Goal: Task Accomplishment & Management: Manage account settings

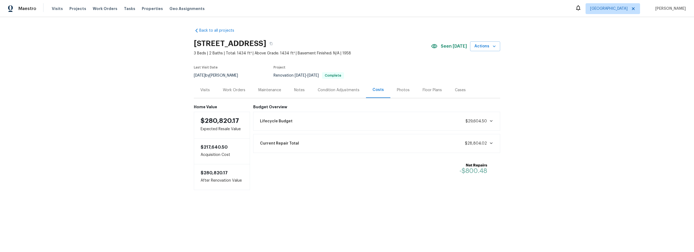
drag, startPoint x: 232, startPoint y: 91, endPoint x: 256, endPoint y: 96, distance: 24.2
click at [232, 91] on div "Work Orders" at bounding box center [234, 90] width 22 height 5
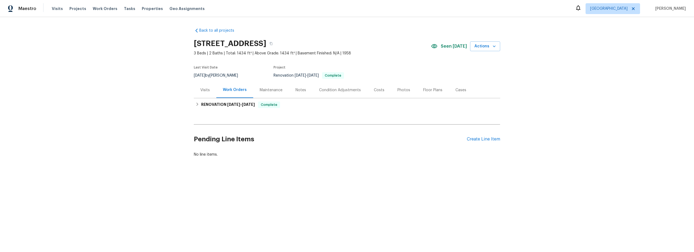
click at [399, 91] on div "Photos" at bounding box center [403, 90] width 13 height 5
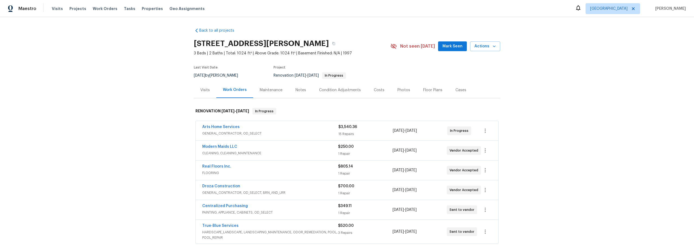
scroll to position [1, 0]
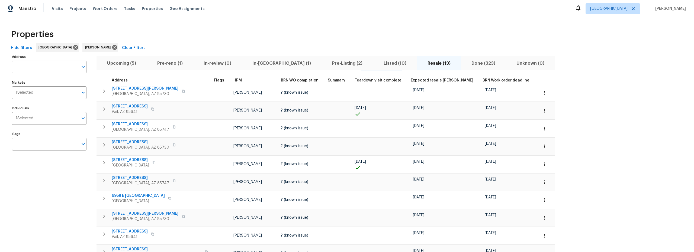
drag, startPoint x: 117, startPoint y: 63, endPoint x: 141, endPoint y: 63, distance: 23.8
click at [118, 63] on span "Upcoming (5)" at bounding box center [122, 64] width 44 height 8
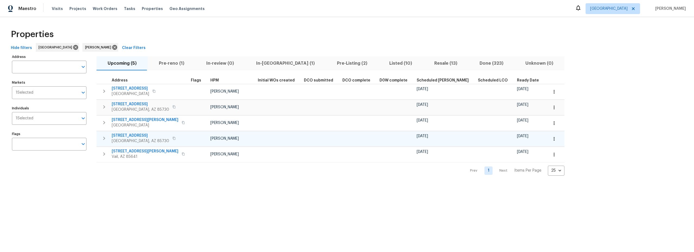
click at [551, 140] on icon "button" at bounding box center [553, 138] width 5 height 5
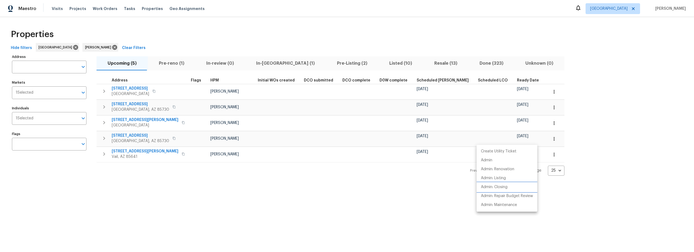
click at [501, 188] on p "Admin: Closing" at bounding box center [494, 188] width 27 height 6
click at [283, 178] on div at bounding box center [347, 126] width 694 height 252
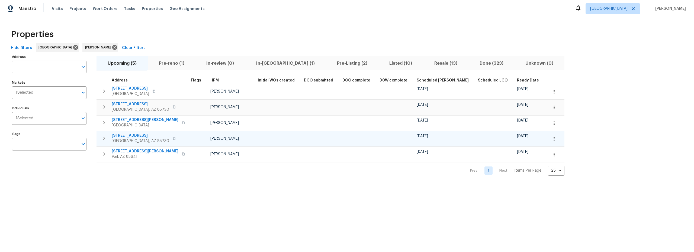
click at [551, 140] on icon "button" at bounding box center [553, 138] width 5 height 5
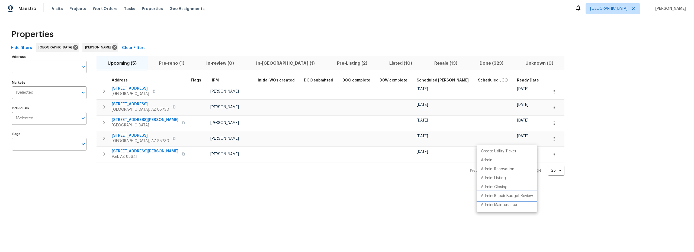
click at [502, 196] on p "Admin: Repair Budget Review" at bounding box center [507, 196] width 52 height 6
click at [260, 37] on div at bounding box center [347, 126] width 694 height 252
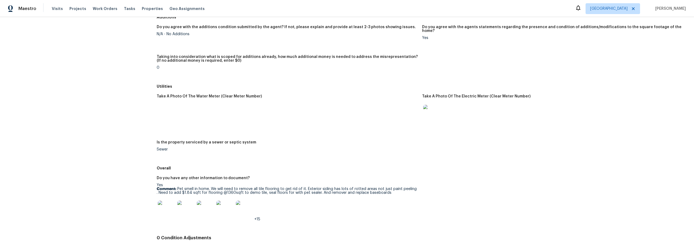
scroll to position [659, 0]
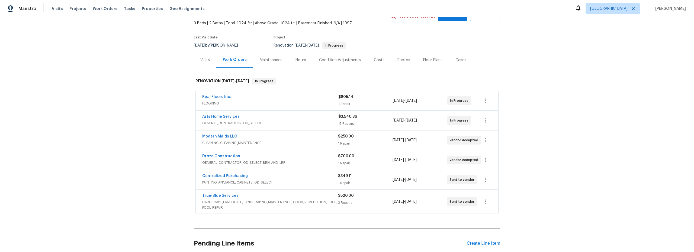
scroll to position [36, 0]
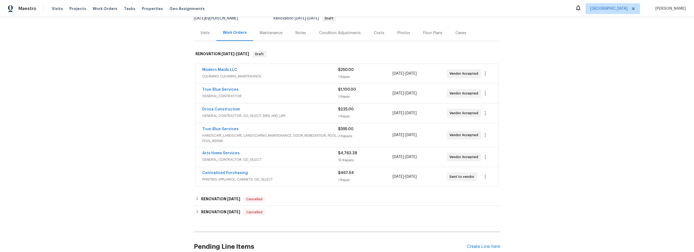
scroll to position [58, 0]
click at [312, 140] on span "HARDSCAPE_LANDSCAPE, LANDSCAPING_MAINTENANCE, ODOR_REMEDIATION, POOL, POOL_REPA…" at bounding box center [270, 137] width 136 height 11
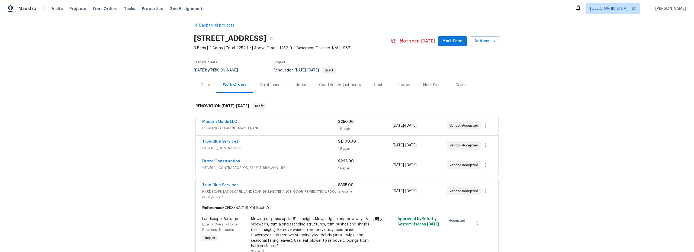
scroll to position [0, 0]
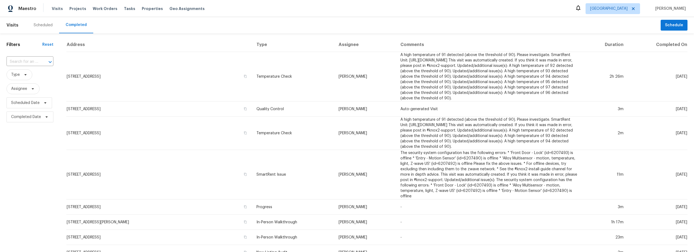
click at [43, 26] on div "Scheduled" at bounding box center [43, 24] width 19 height 5
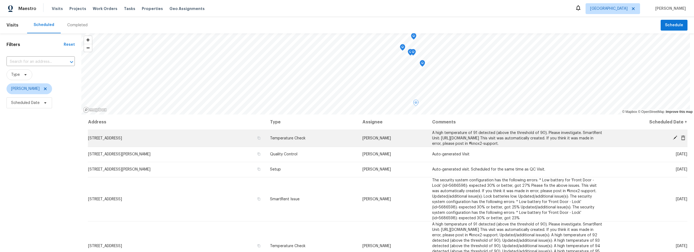
click at [673, 139] on icon at bounding box center [675, 138] width 4 height 4
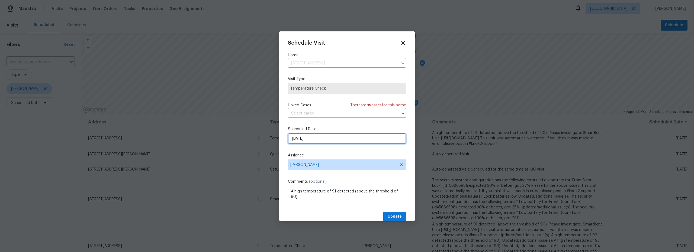
click at [338, 141] on input "[DATE]" at bounding box center [347, 138] width 118 height 11
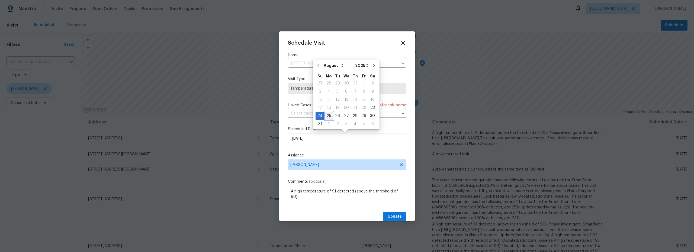
click at [330, 118] on div "25" at bounding box center [328, 116] width 9 height 8
type input "[DATE]"
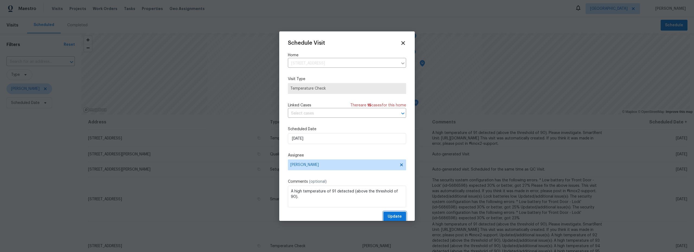
click at [389, 215] on span "Update" at bounding box center [395, 217] width 14 height 7
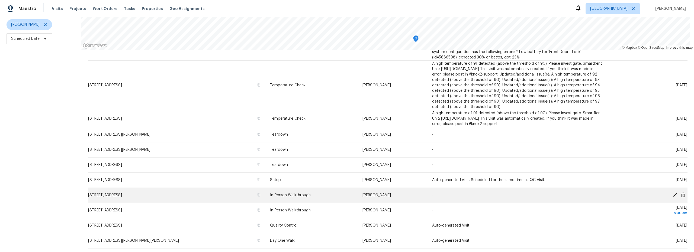
scroll to position [80, 0]
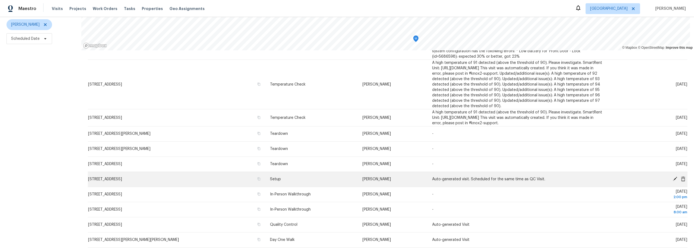
click at [672, 177] on icon at bounding box center [674, 179] width 5 height 5
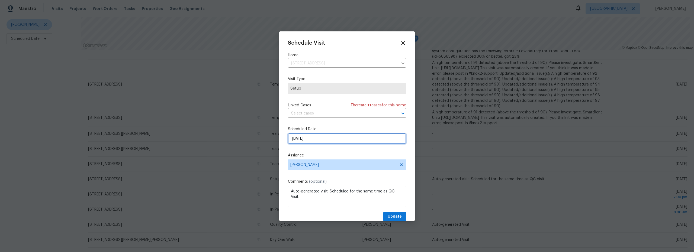
click at [310, 140] on input "[DATE]" at bounding box center [347, 138] width 118 height 11
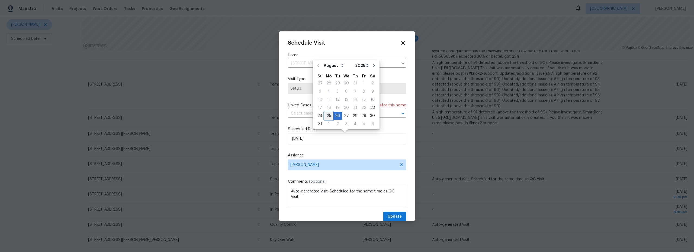
click at [328, 116] on div "25" at bounding box center [328, 116] width 9 height 8
type input "[DATE]"
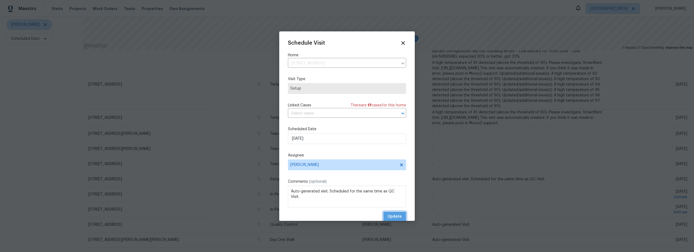
drag, startPoint x: 397, startPoint y: 216, endPoint x: 370, endPoint y: 214, distance: 26.9
click at [397, 216] on span "Update" at bounding box center [395, 217] width 14 height 7
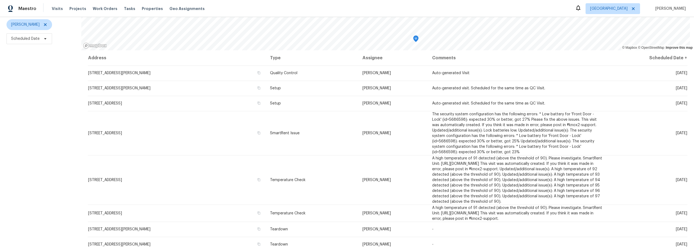
scroll to position [68, 0]
